Goal: Book appointment/travel/reservation

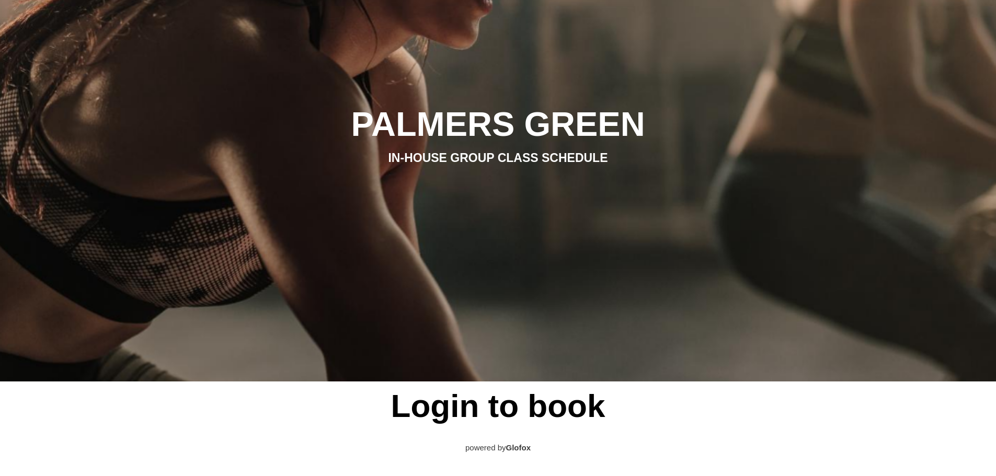
scroll to position [105, 0]
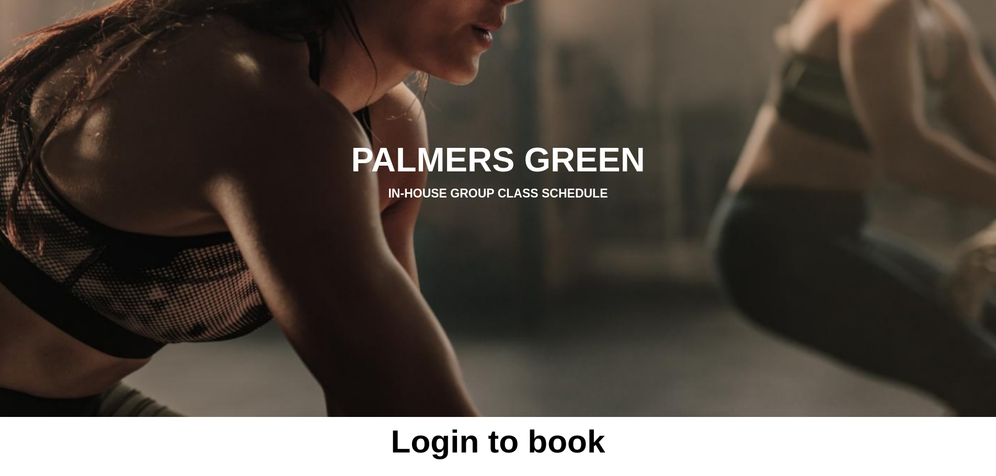
click at [420, 191] on span "IN-HOUSE GROUP CLASS SCHEDULE" at bounding box center [498, 194] width 220 height 14
click at [426, 165] on h2 "PALMERS GREEN" at bounding box center [498, 160] width 570 height 41
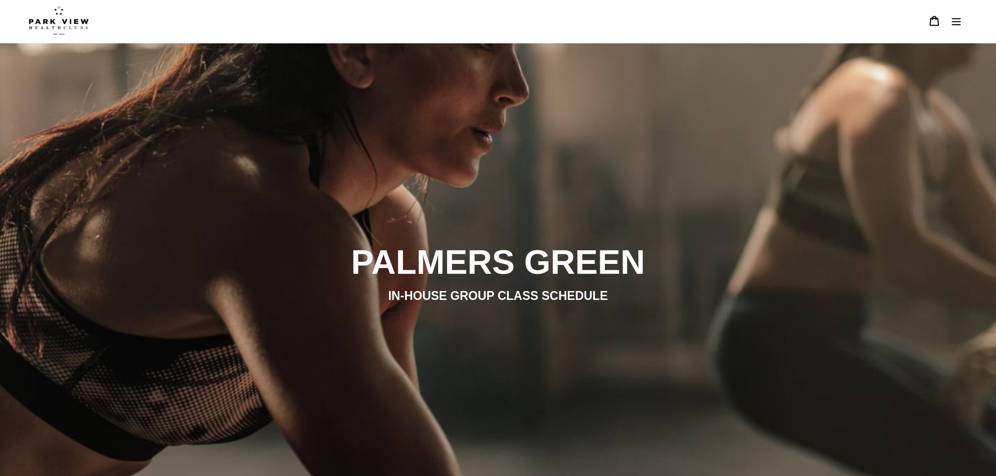
scroll to position [0, 0]
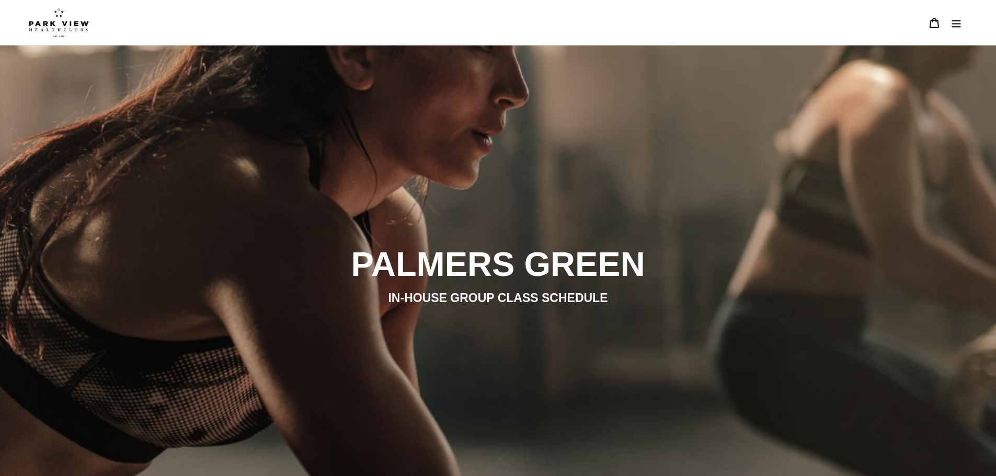
click at [966, 18] on header "BOOK A CLASS BOOK A CLASS FINCHLEY BOOK A CLASS COLINDALE BOOK A CLASS PALMERS …" at bounding box center [498, 22] width 996 height 45
click at [959, 22] on icon "Menu" at bounding box center [956, 23] width 10 height 10
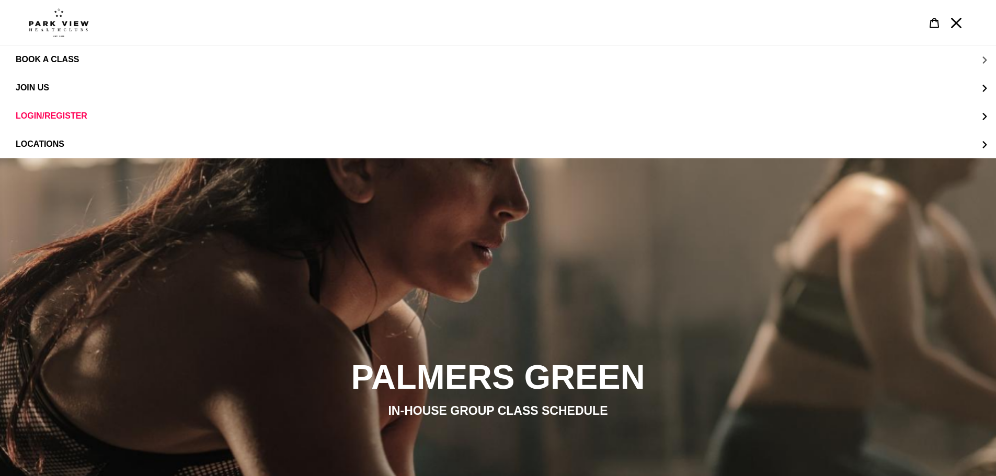
click at [65, 60] on span "BOOK A CLASS" at bounding box center [47, 59] width 63 height 9
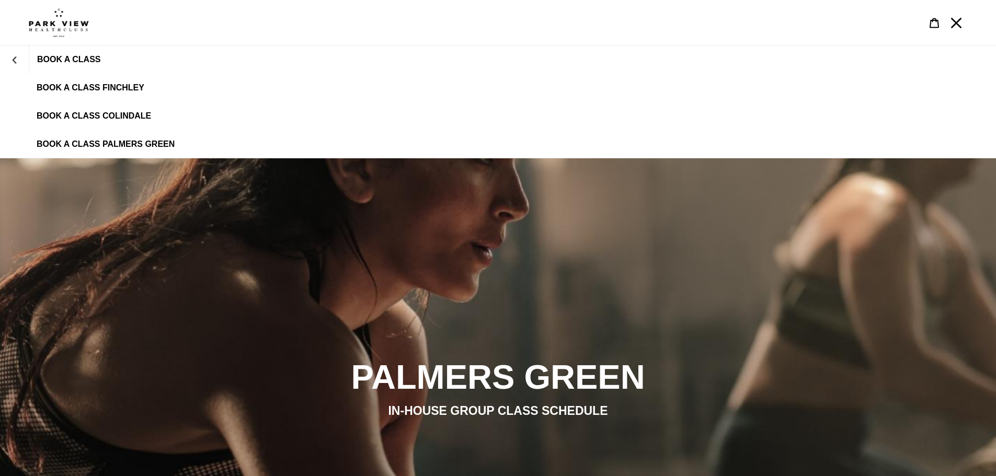
click at [99, 137] on link "BOOK A CLASS PALMERS GREEN" at bounding box center [498, 144] width 996 height 28
